Goal: Task Accomplishment & Management: Use online tool/utility

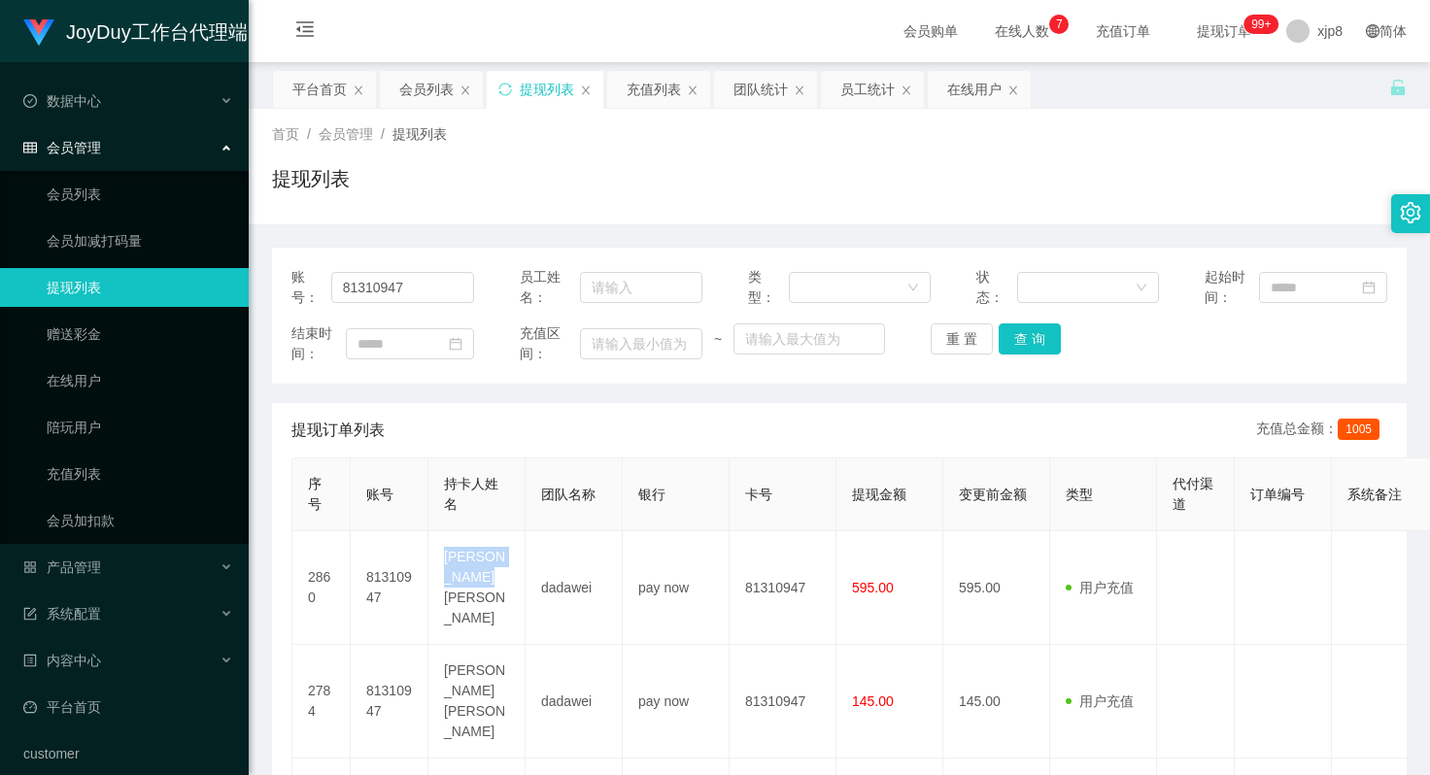
scroll to position [194, 0]
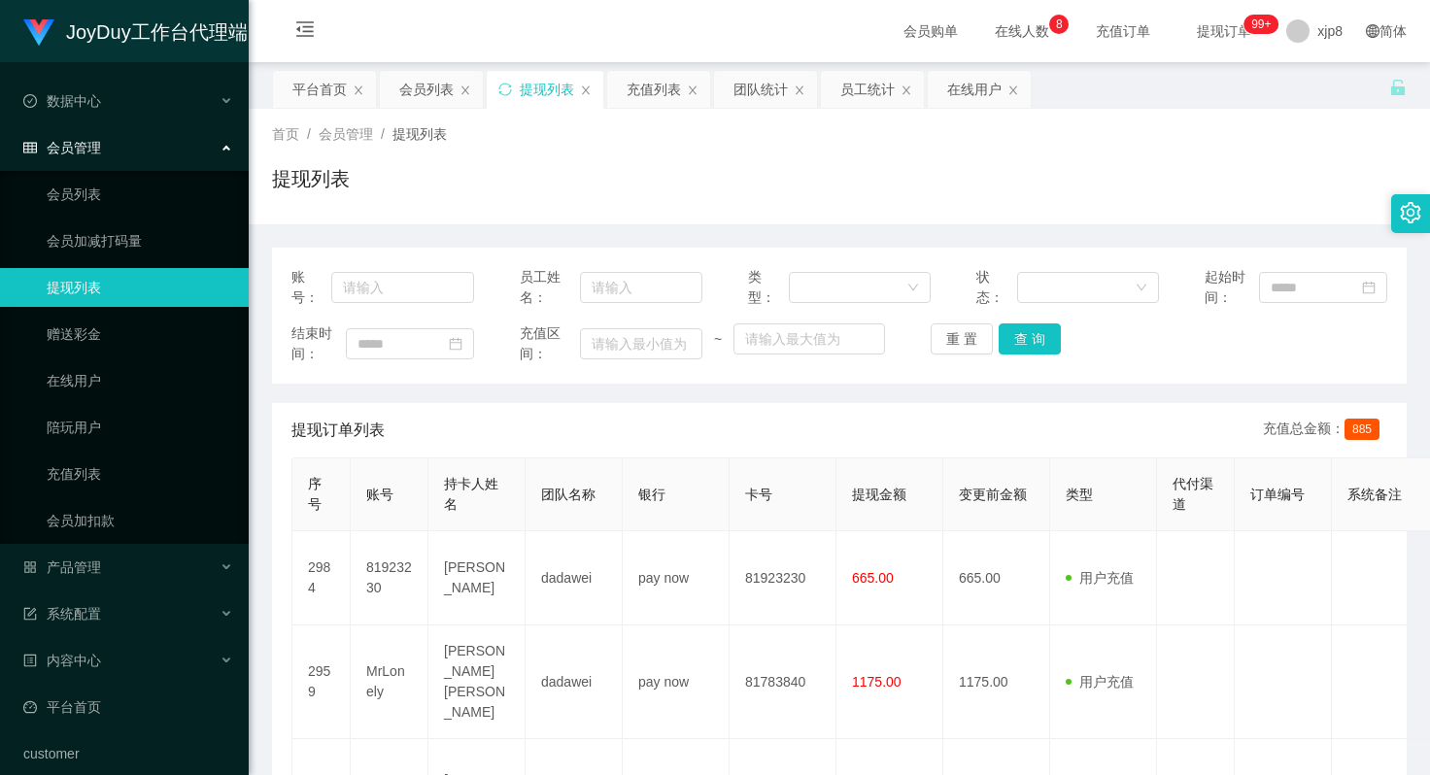
scroll to position [929, 0]
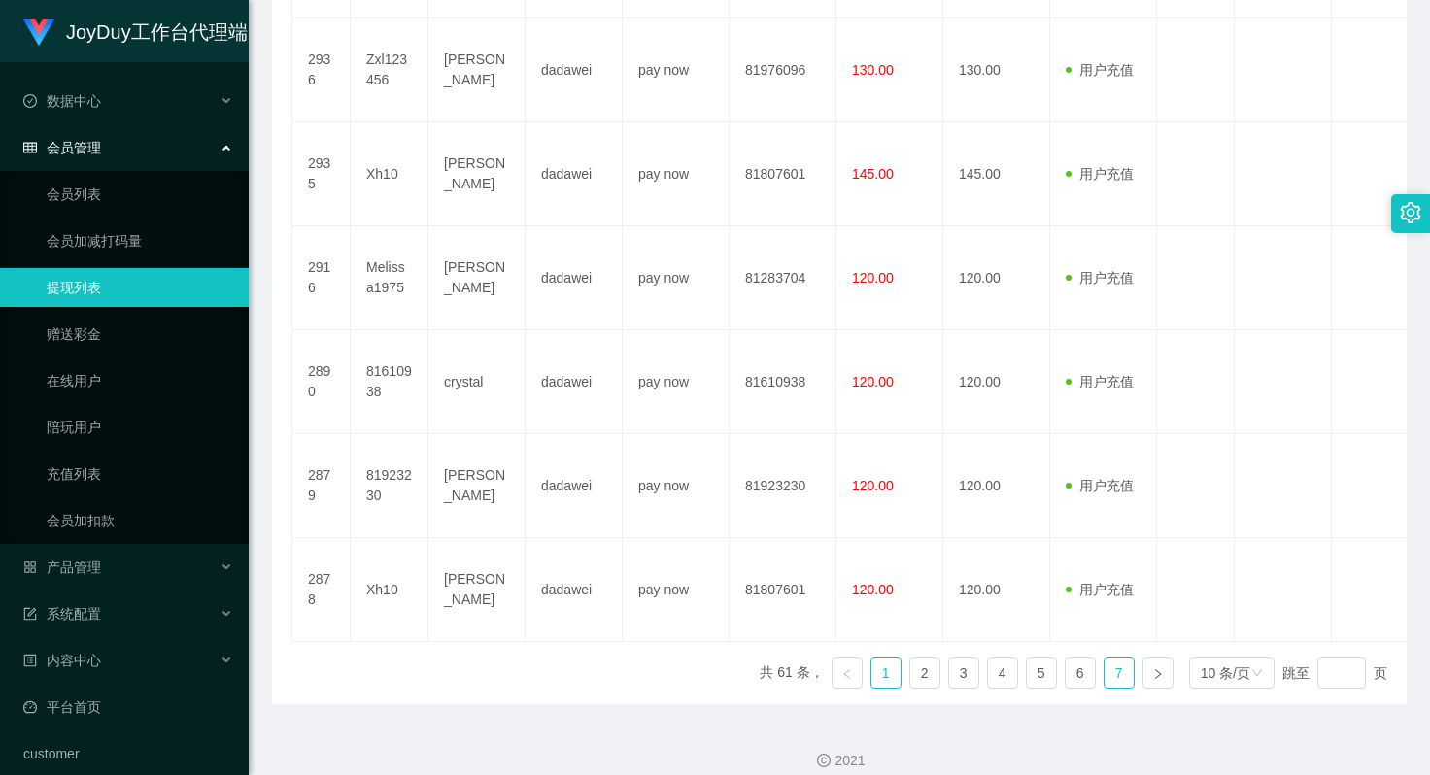
click at [1112, 659] on link "7" at bounding box center [1119, 673] width 29 height 29
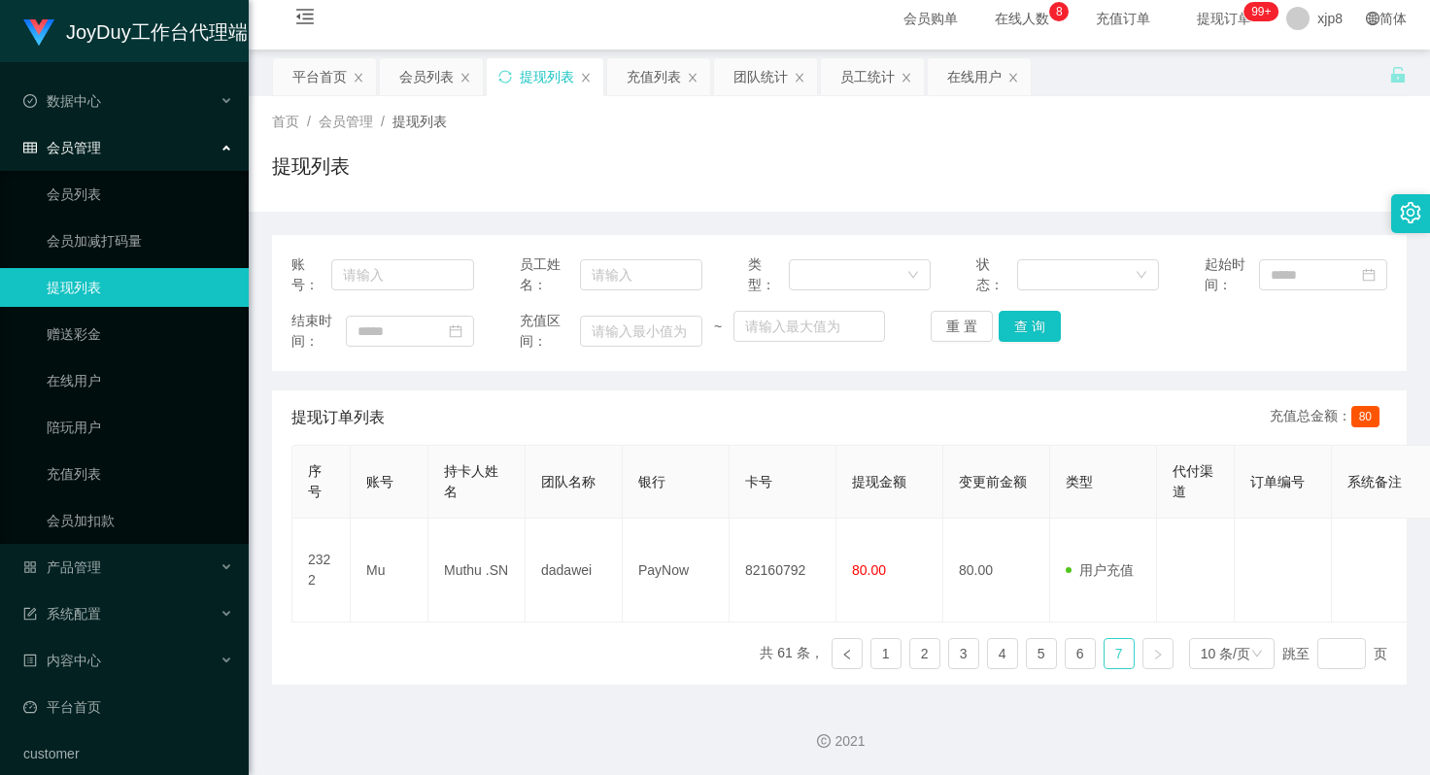
scroll to position [13, 0]
click at [128, 183] on link "会员列表" at bounding box center [140, 194] width 187 height 39
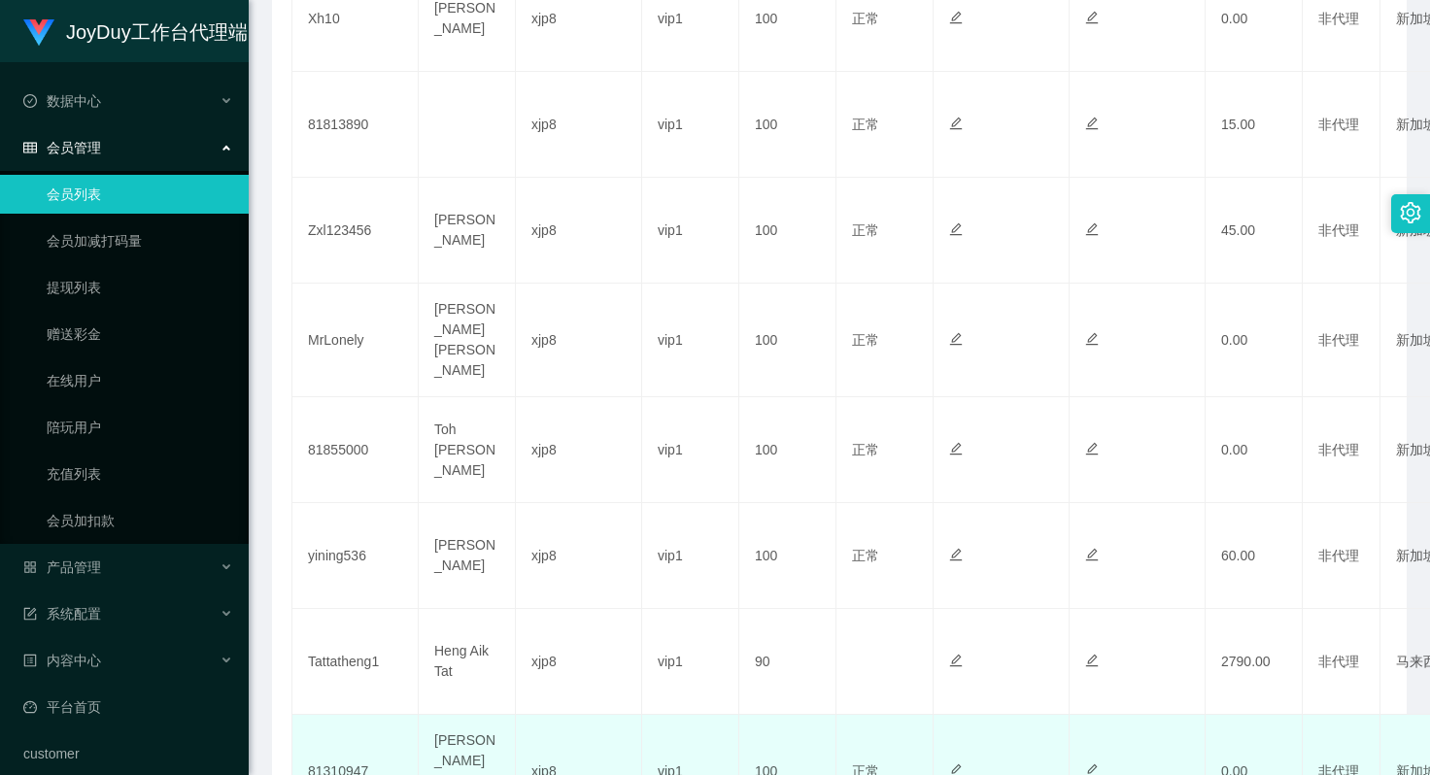
scroll to position [968, 0]
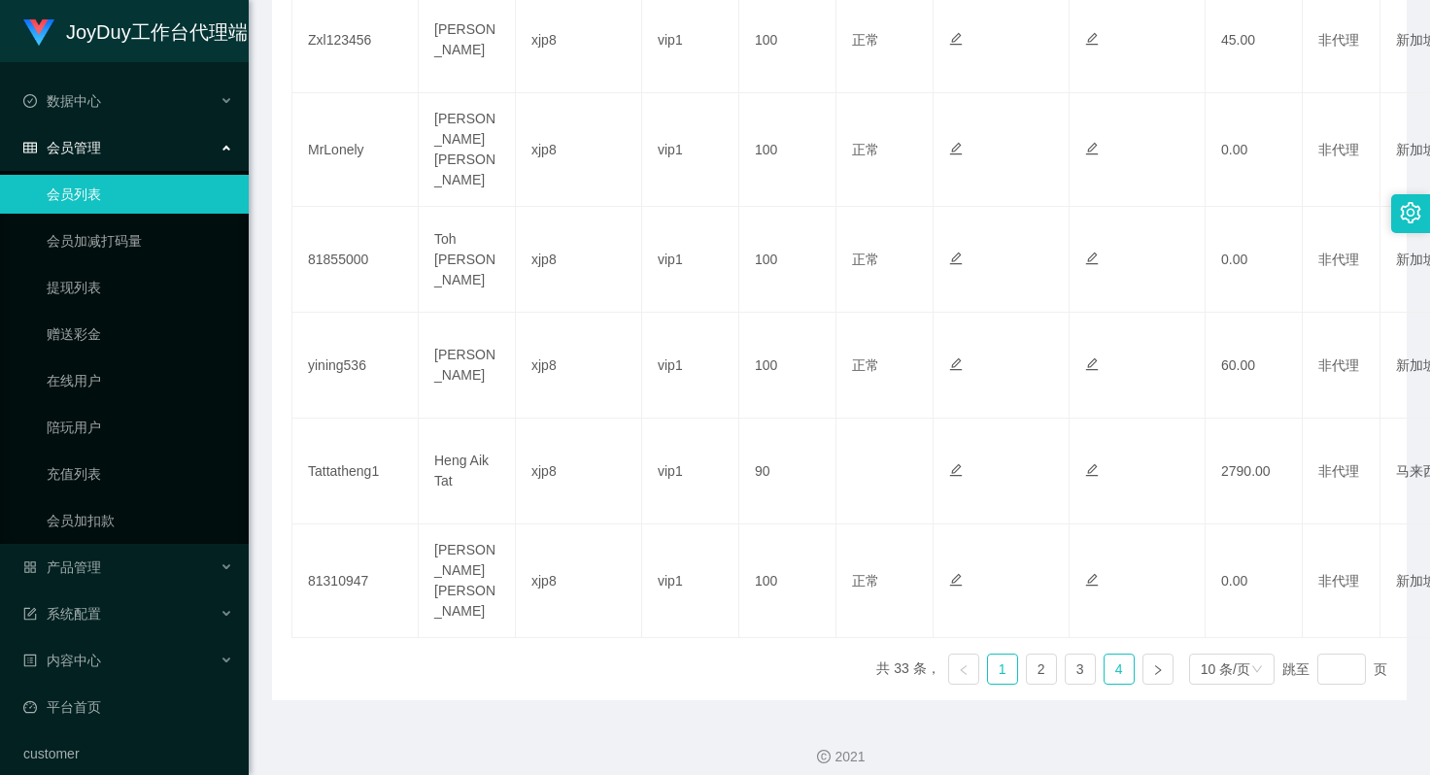
click at [1109, 655] on link "4" at bounding box center [1119, 669] width 29 height 29
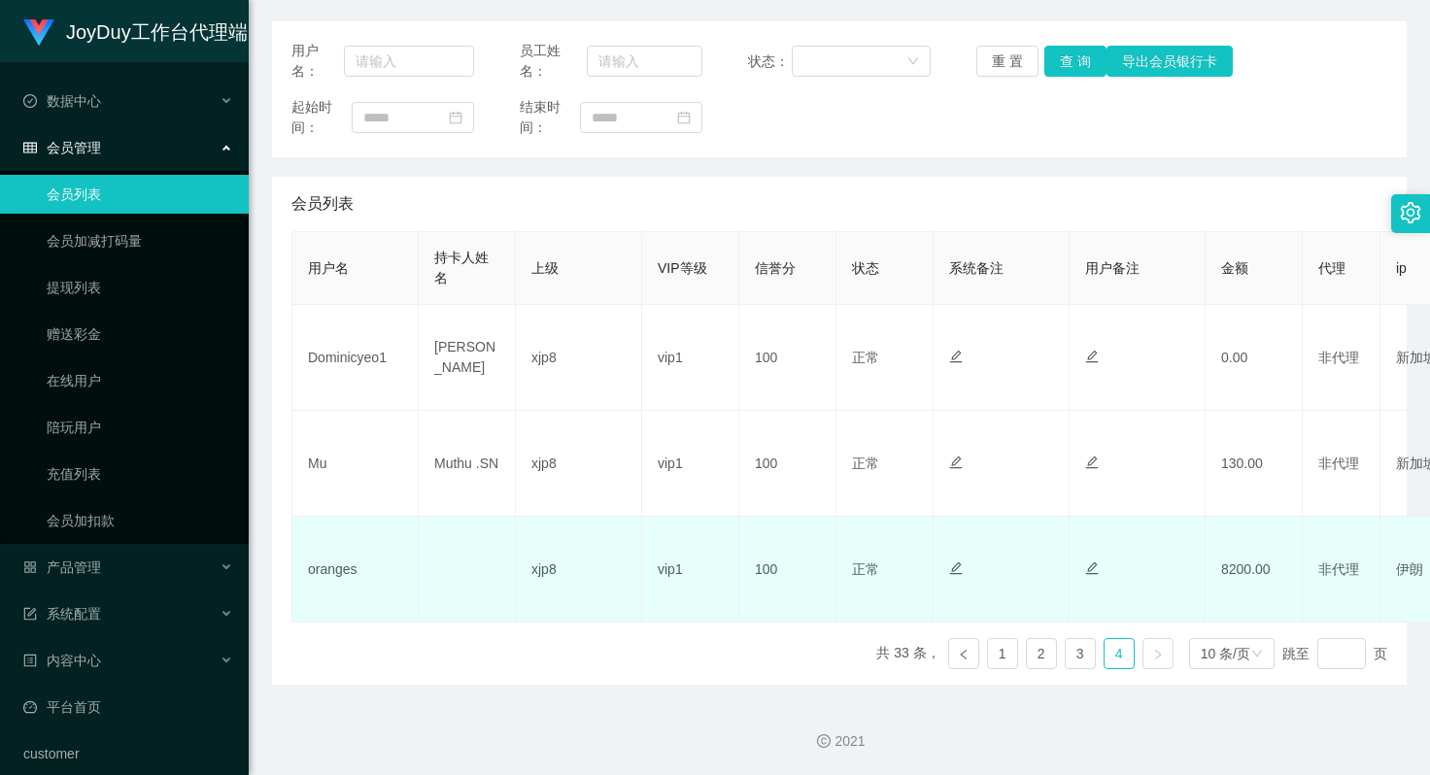
click at [1241, 570] on td "8200.00" at bounding box center [1254, 570] width 97 height 106
click at [1228, 568] on td "8200.00" at bounding box center [1254, 570] width 97 height 106
click at [1237, 568] on td "8200.00" at bounding box center [1254, 570] width 97 height 106
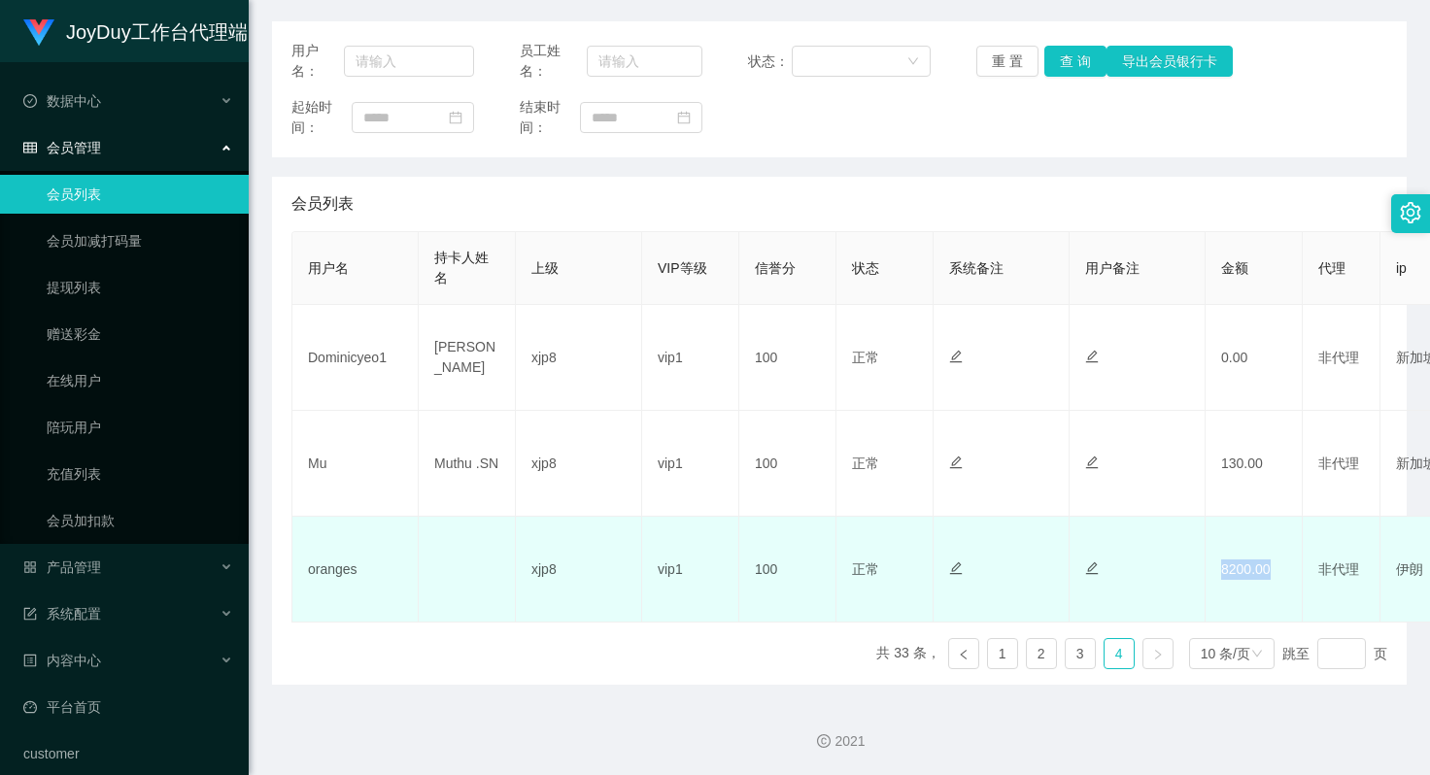
click at [1237, 568] on td "8200.00" at bounding box center [1254, 570] width 97 height 106
click at [1242, 568] on td "8200.00" at bounding box center [1254, 570] width 97 height 106
click at [1235, 571] on td "8200.00" at bounding box center [1254, 570] width 97 height 106
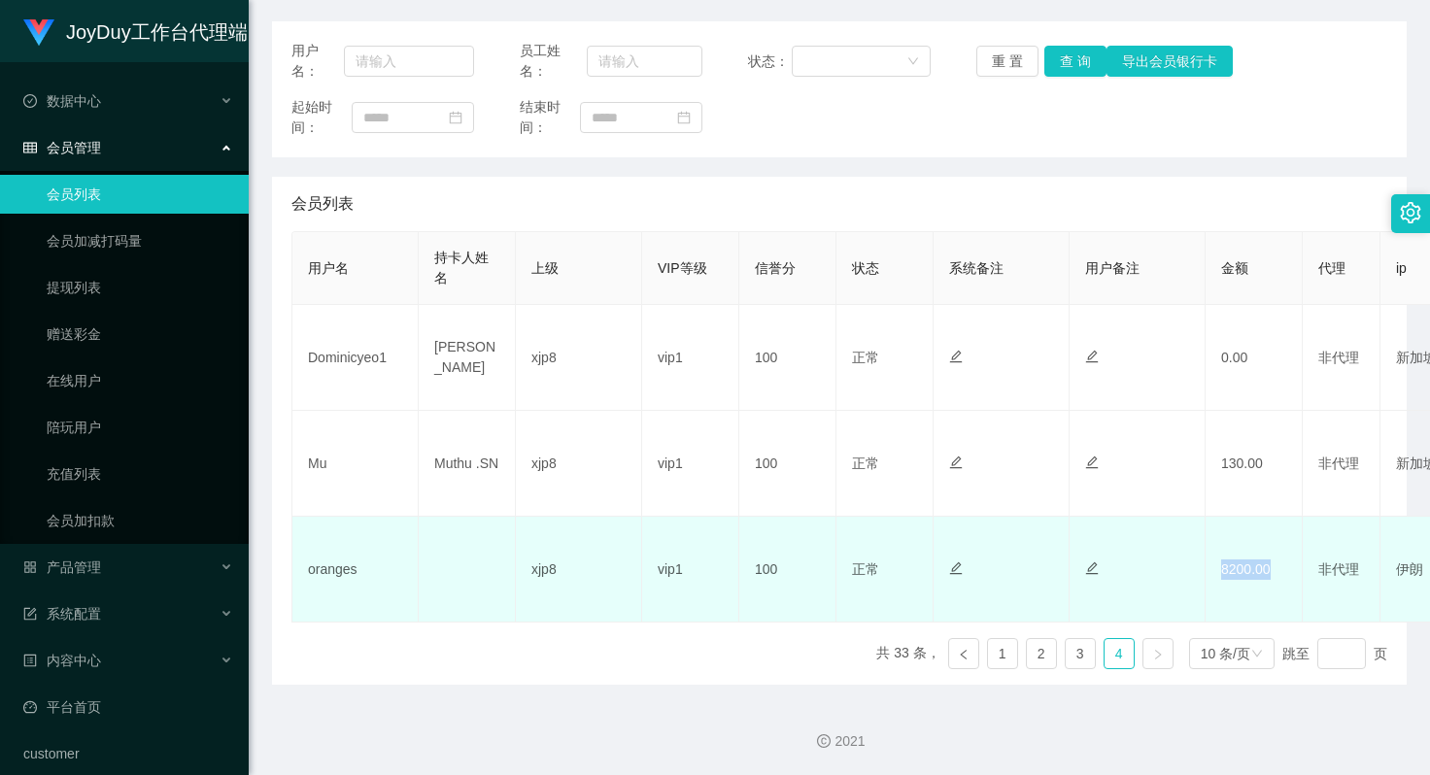
click at [1242, 570] on td "8200.00" at bounding box center [1254, 570] width 97 height 106
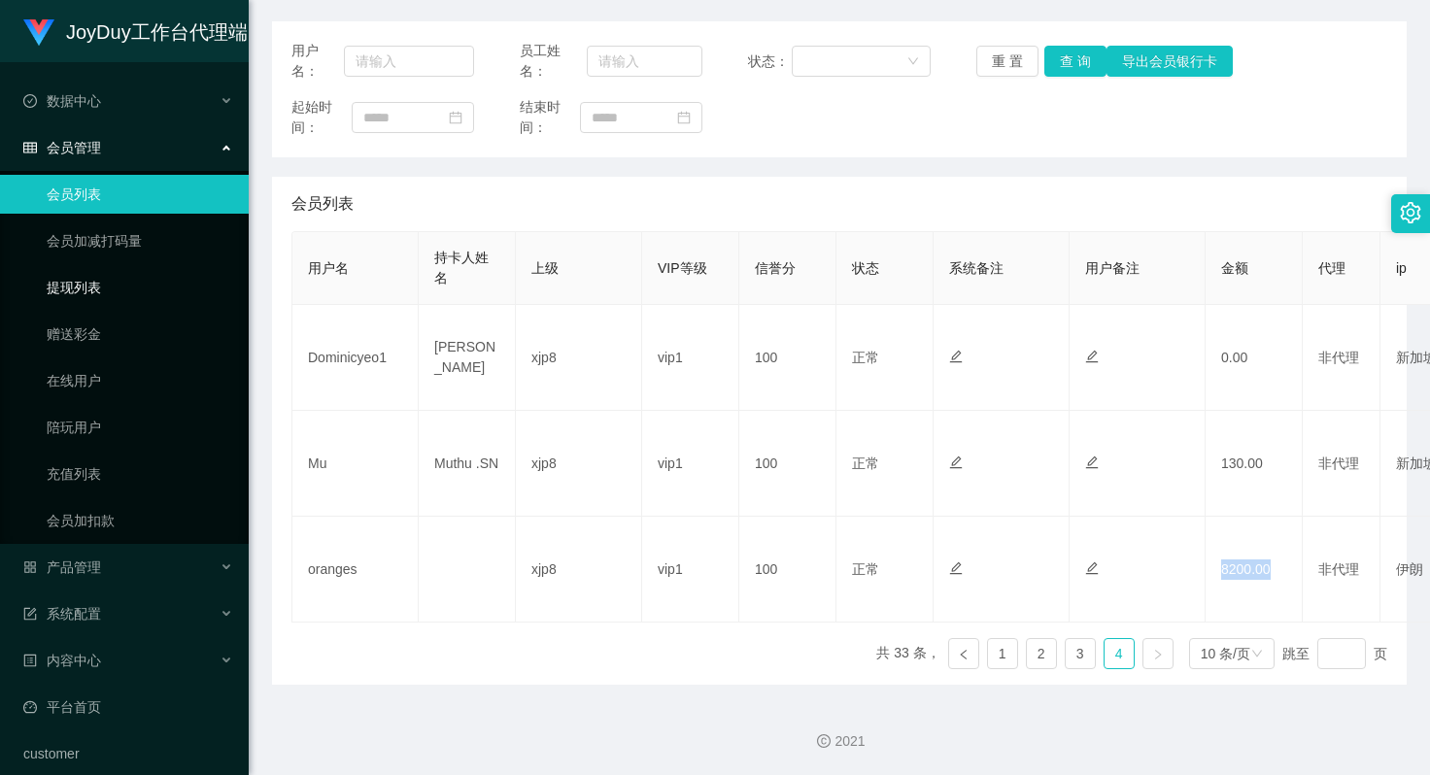
click at [95, 291] on link "提现列表" at bounding box center [140, 287] width 187 height 39
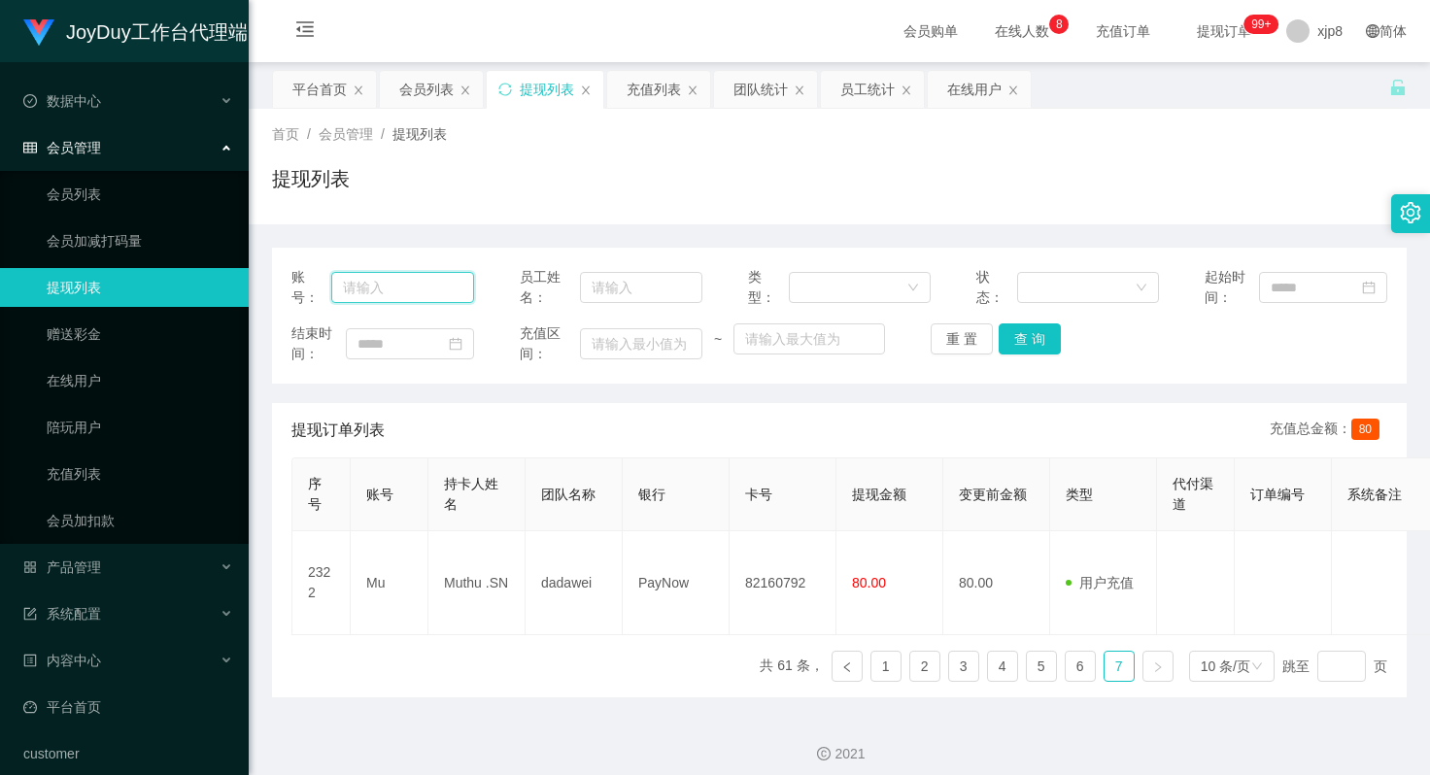
click at [375, 286] on input "text" at bounding box center [402, 287] width 143 height 31
paste input "81834573"
click at [1028, 334] on button "查 询" at bounding box center [1030, 339] width 62 height 31
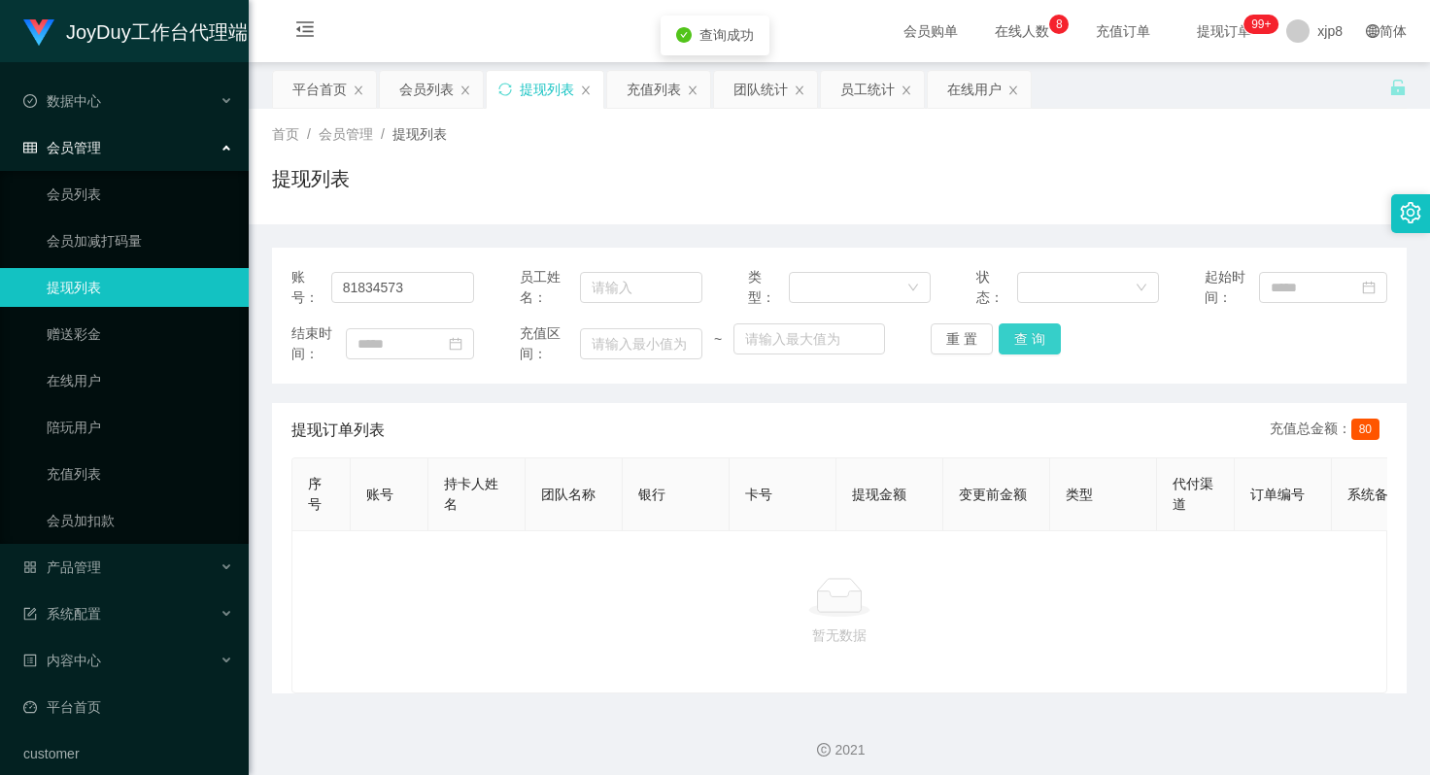
click at [1024, 335] on button "查 询" at bounding box center [1030, 339] width 62 height 31
drag, startPoint x: 430, startPoint y: 287, endPoint x: 172, endPoint y: 282, distance: 258.5
click at [172, 282] on section "JoyDuy工作台代理端 数据中心 会员管理 会员列表 会员加减打码量 提现列表 赠送彩金 在线用户 陪玩用户 充值列表 会员加扣款 产品管理 系统配置 内容…" at bounding box center [715, 392] width 1430 height 784
paste input "Tattatheng1"
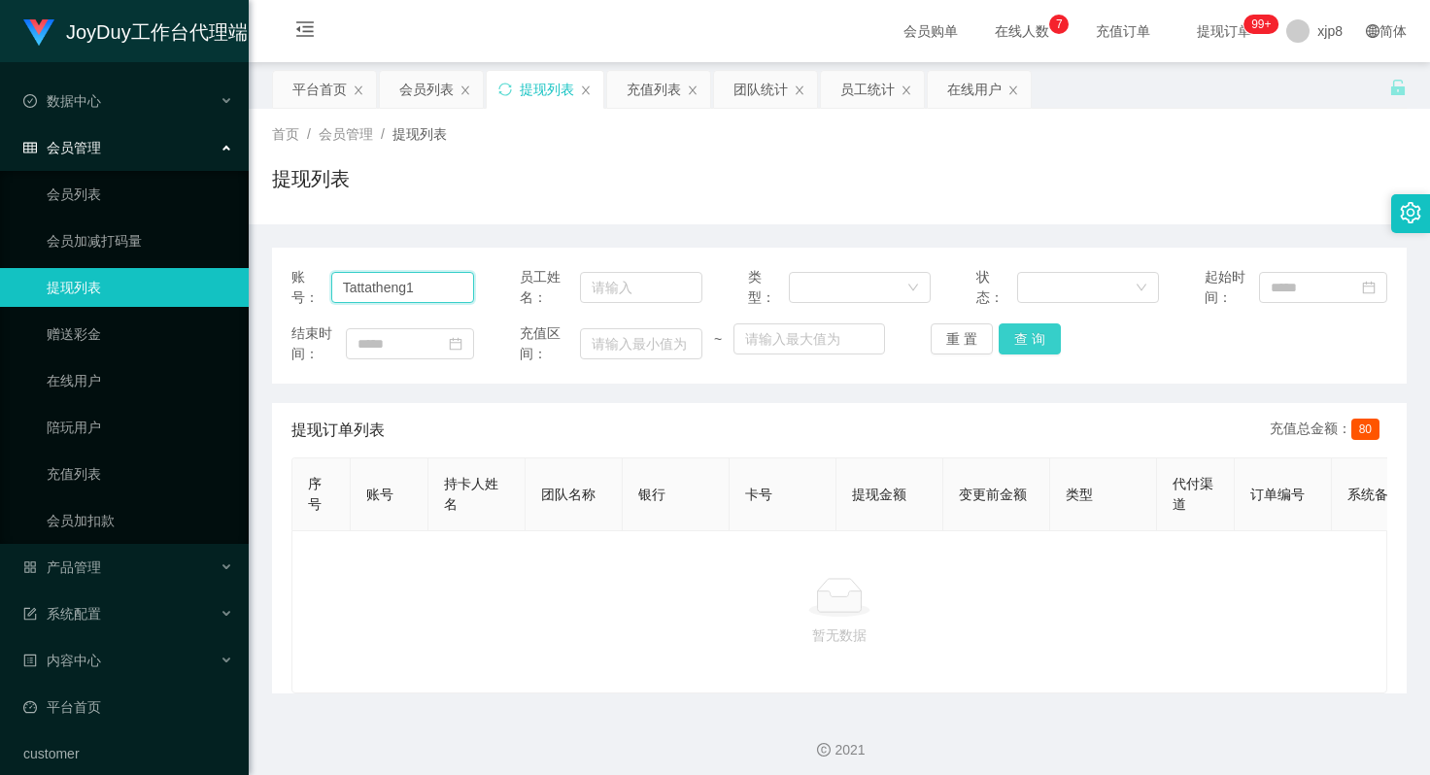
type input "Tattatheng1"
click at [1034, 329] on button "查 询" at bounding box center [1030, 339] width 62 height 31
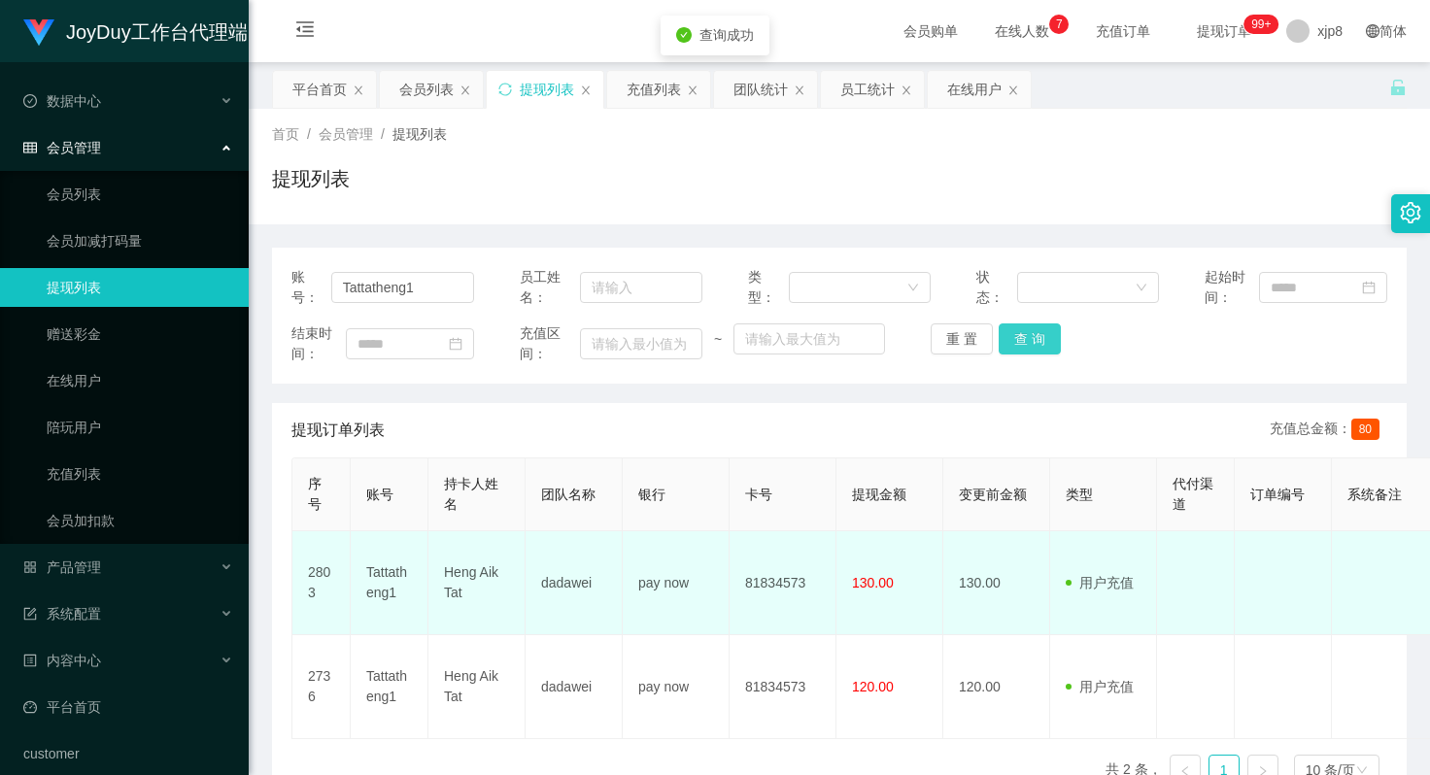
scroll to position [97, 0]
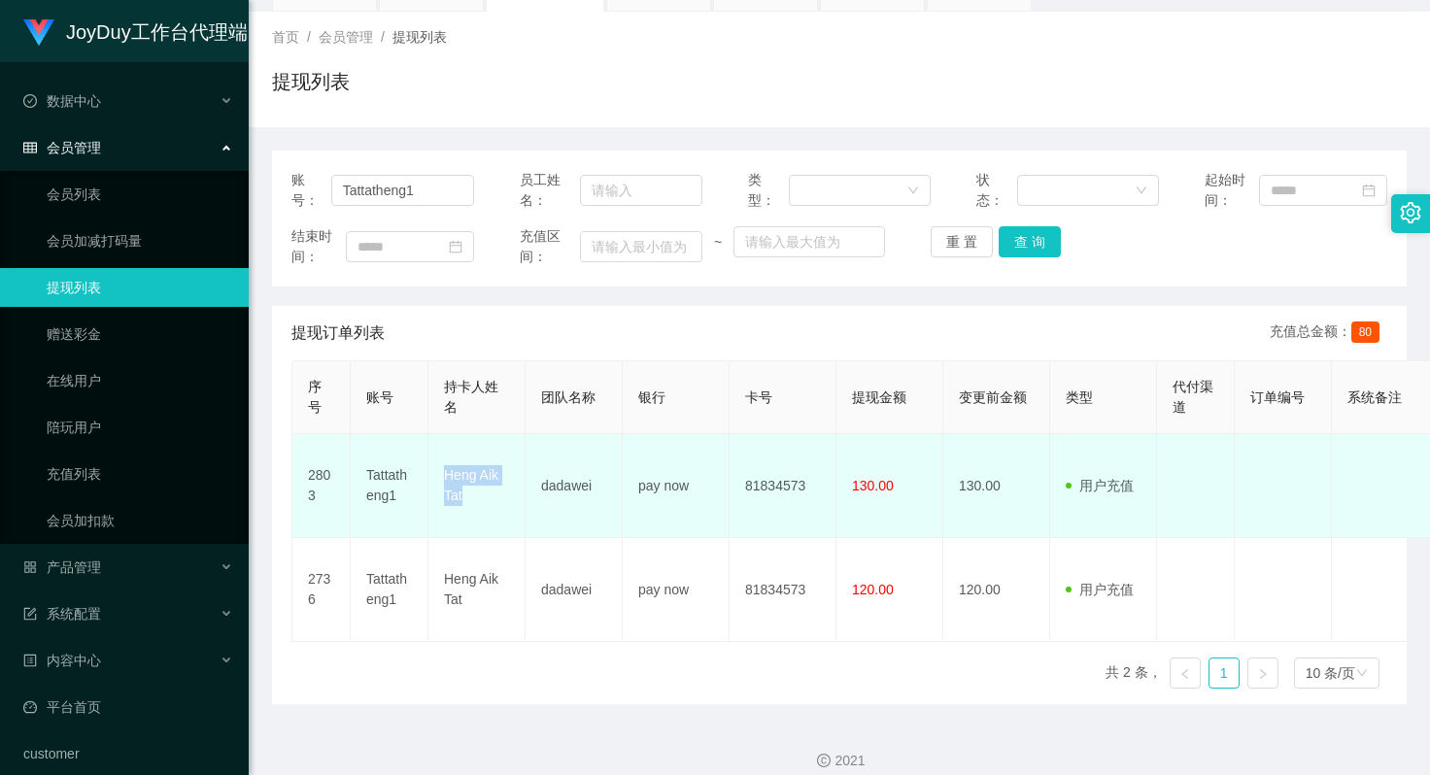
drag, startPoint x: 445, startPoint y: 474, endPoint x: 648, endPoint y: 465, distance: 203.3
click at [511, 500] on td "Heng Aik Tat" at bounding box center [476, 486] width 97 height 104
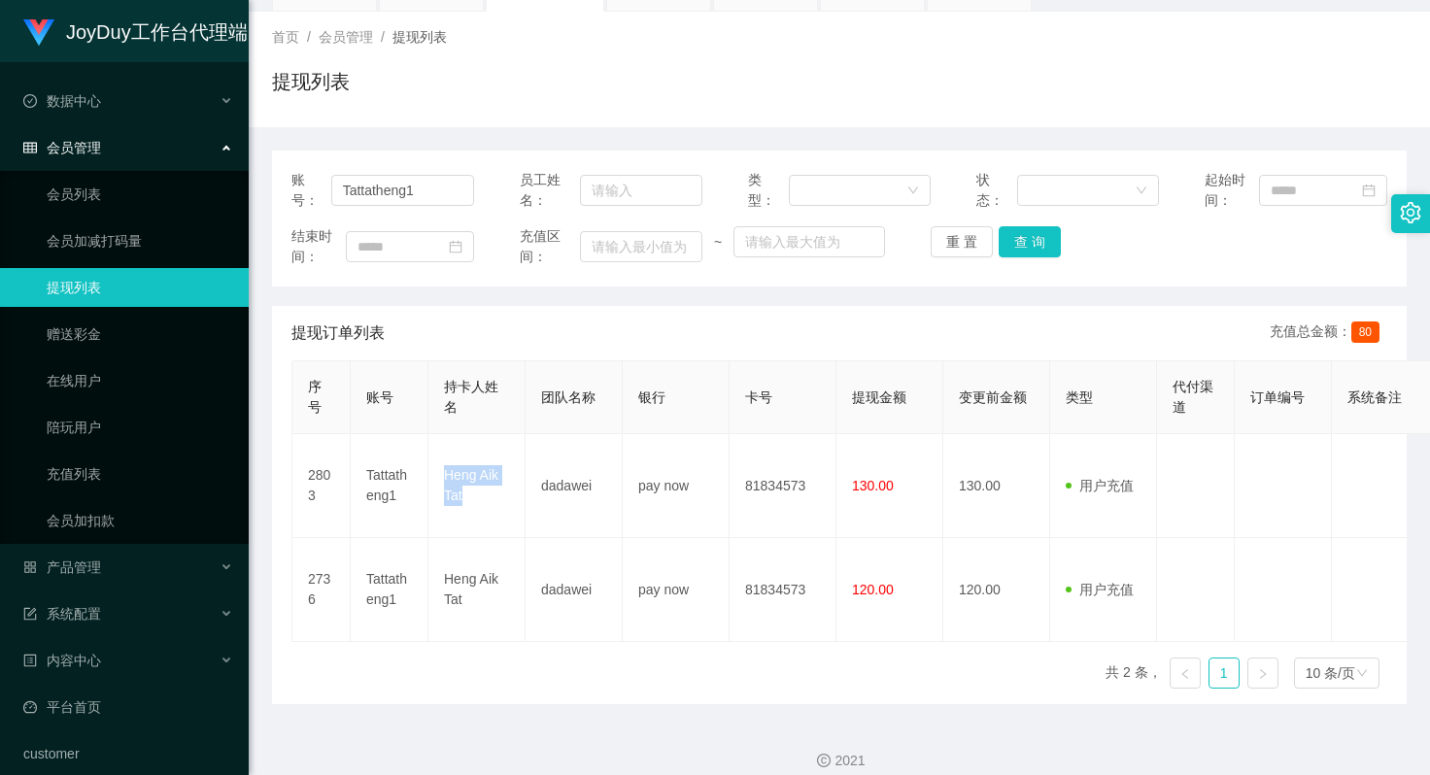
copy td "Heng Aik Tat"
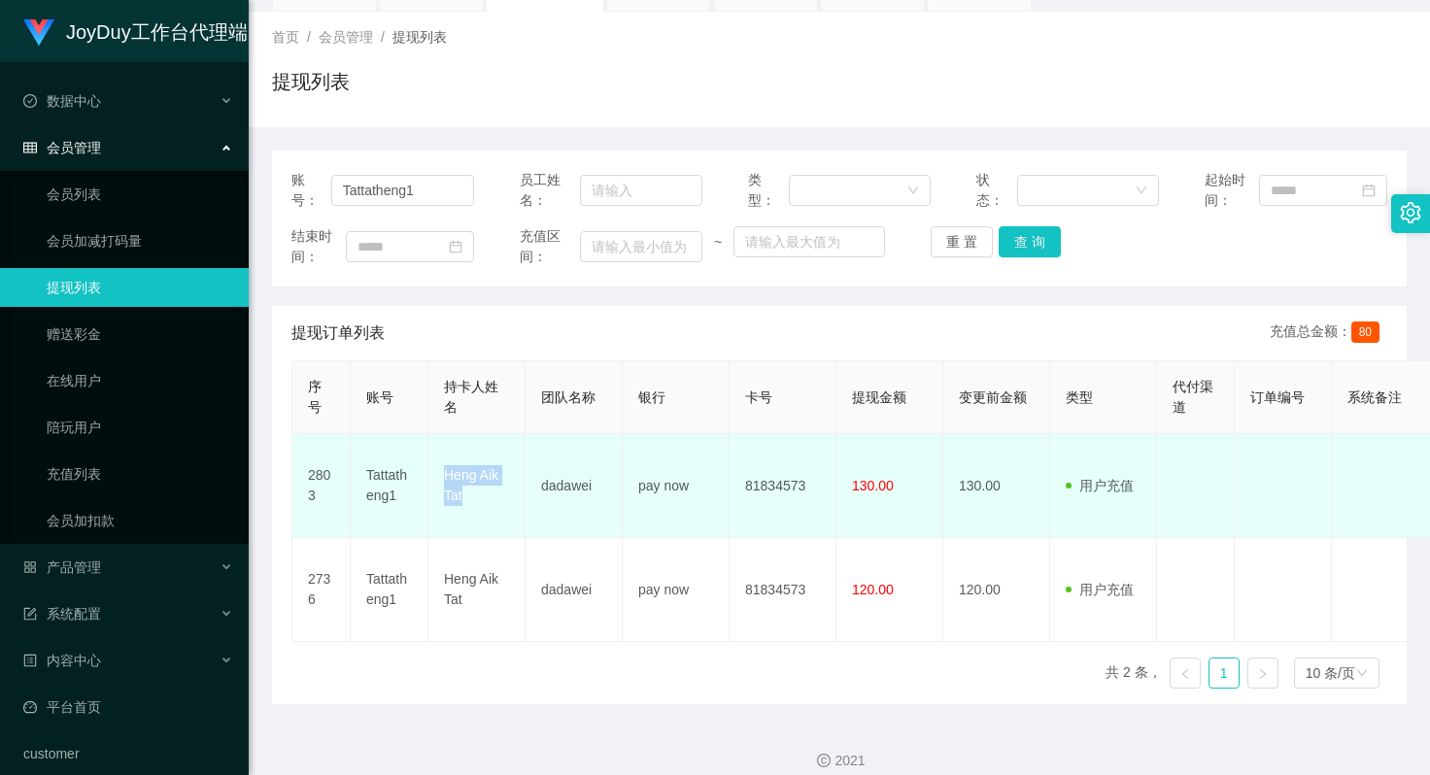
click at [458, 491] on td "Heng Aik Tat" at bounding box center [476, 486] width 97 height 104
drag, startPoint x: 446, startPoint y: 471, endPoint x: 471, endPoint y: 500, distance: 38.6
click at [471, 500] on td "Heng Aik Tat" at bounding box center [476, 486] width 97 height 104
copy td "Heng Aik Tat"
